Goal: Navigation & Orientation: Find specific page/section

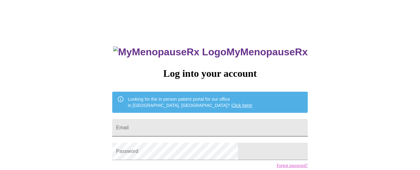
click at [160, 125] on input "Email" at bounding box center [209, 127] width 195 height 17
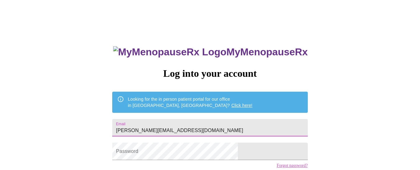
type input "[PERSON_NAME][EMAIL_ADDRESS][DOMAIN_NAME]"
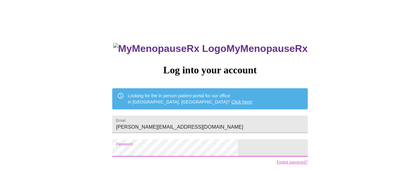
scroll to position [49, 0]
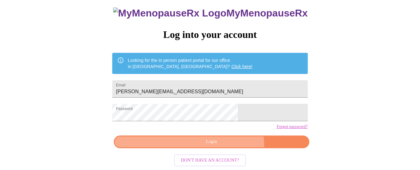
click at [224, 146] on span "Login" at bounding box center [211, 142] width 181 height 8
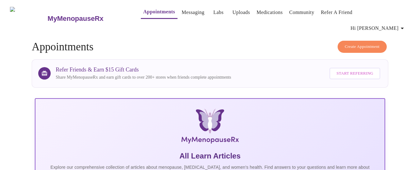
click at [213, 12] on link "Labs" at bounding box center [218, 12] width 10 height 9
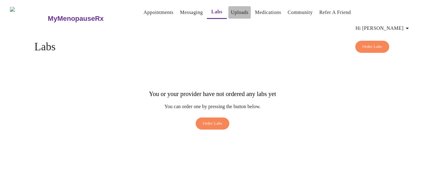
click at [232, 13] on link "Uploads" at bounding box center [240, 12] width 18 height 9
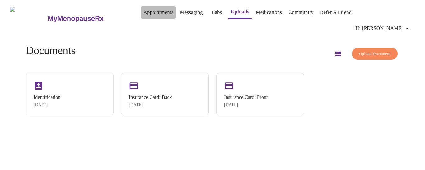
click at [151, 12] on link "Appointments" at bounding box center [158, 12] width 30 height 9
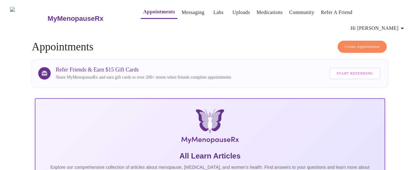
click at [263, 65] on div "Refer Friends & Earn $15 Gift Cards Share MyMenopauseRx and earn gift cards to …" at bounding box center [219, 74] width 326 height 18
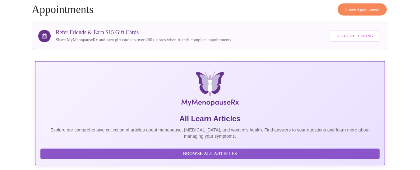
scroll to position [50, 0]
